Goal: Check status: Check status

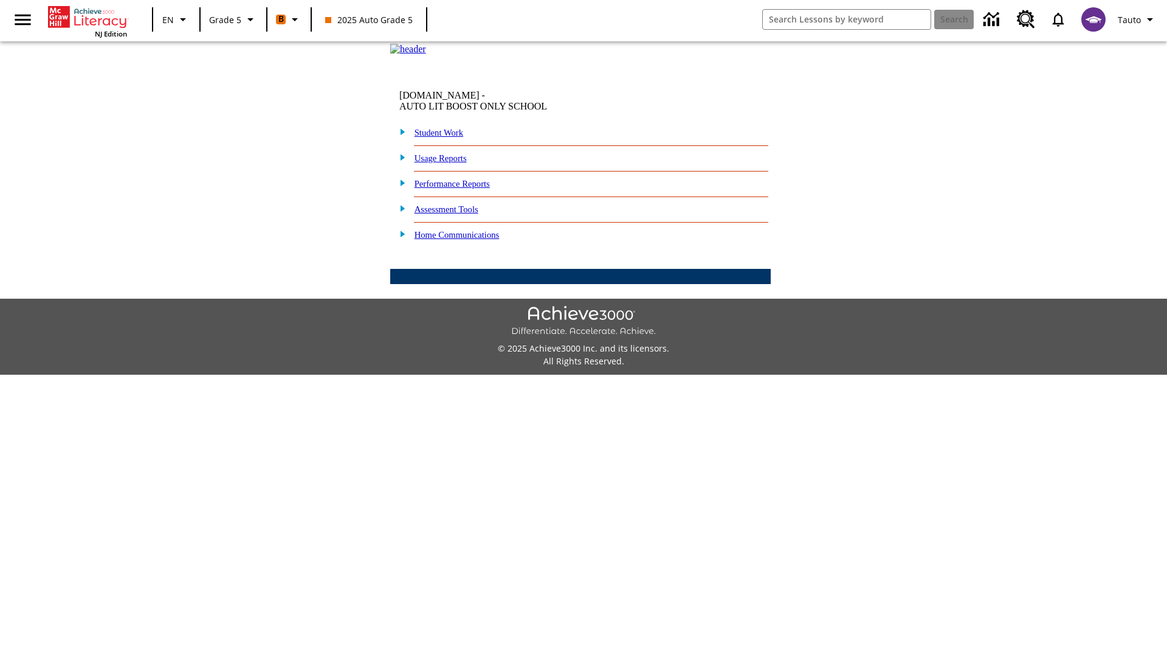
click at [447, 137] on link "Student Work" at bounding box center [439, 133] width 49 height 10
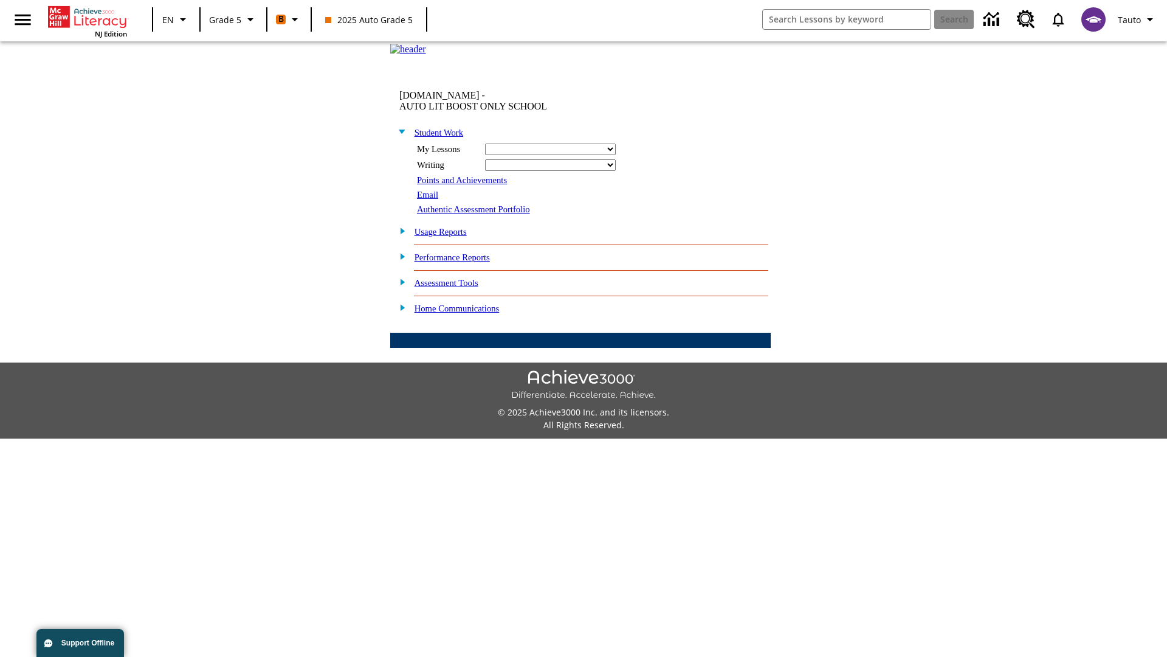
select select "/options/reports/?report_id=12&atype=22&section=2"
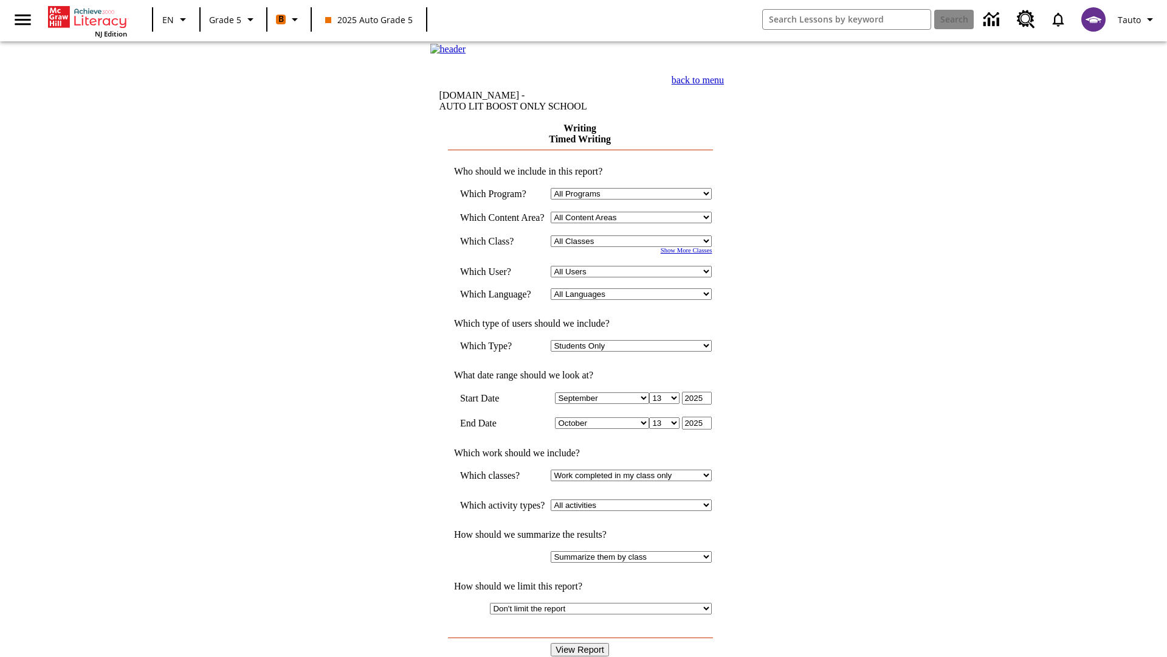
click at [635, 247] on select "Select a Class: All Classes 2025 Auto Grade 5 OL 2025 Auto Grade 6" at bounding box center [631, 241] width 161 height 12
select select "11133131"
